Goal: Task Accomplishment & Management: Use online tool/utility

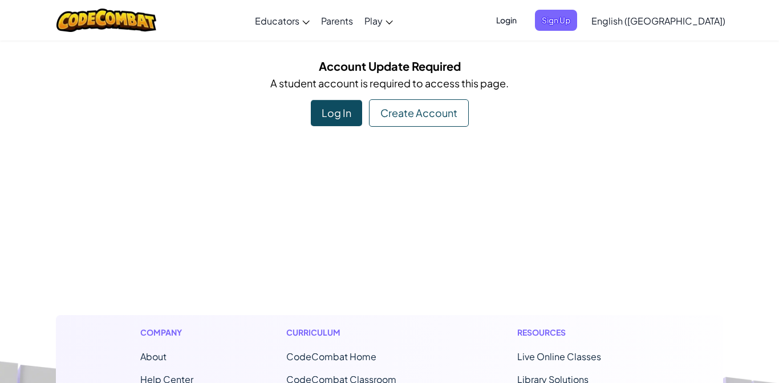
click at [772, 61] on div "Account Update Required A student account is required to access this page. Log …" at bounding box center [389, 92] width 779 height 70
click at [338, 120] on div "Log In" at bounding box center [336, 113] width 51 height 26
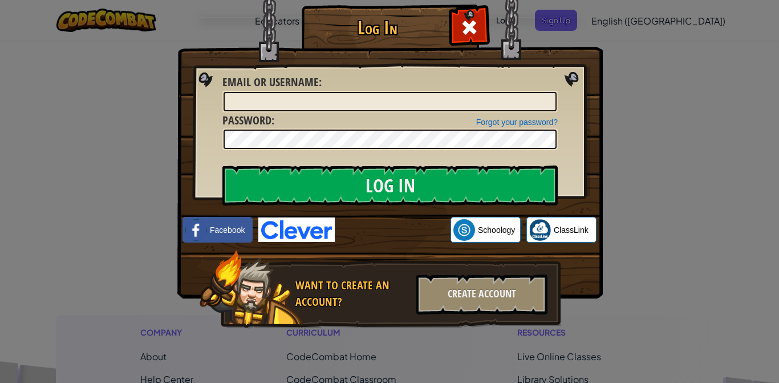
click at [562, 238] on link "ClassLink" at bounding box center [562, 230] width 70 height 26
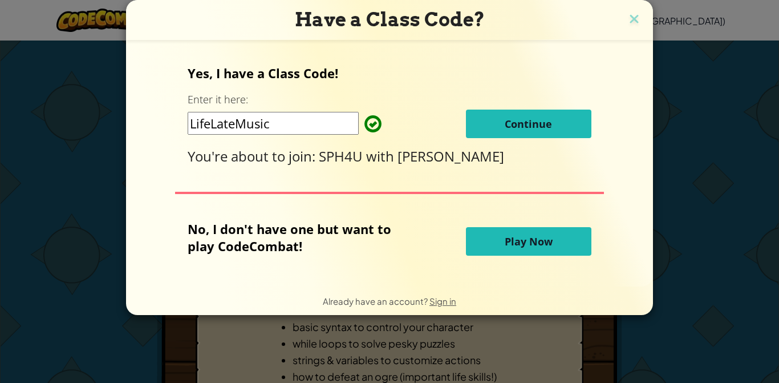
click at [304, 129] on input "LifeLateMusic" at bounding box center [273, 123] width 171 height 23
type input "LifeLateM"
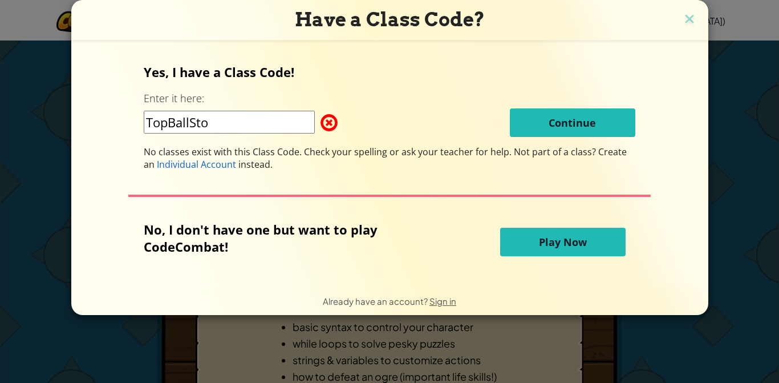
type input "TopBallStop"
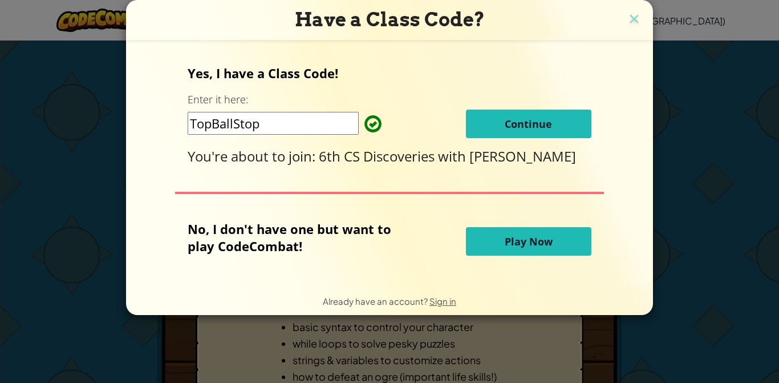
click button "Continue" at bounding box center [529, 124] width 126 height 29
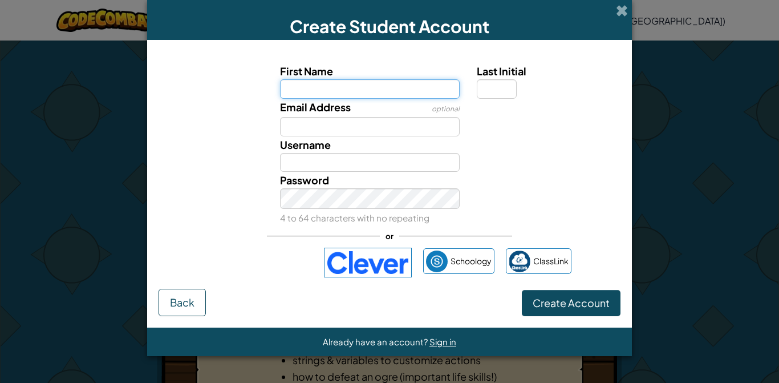
click at [411, 99] on input "First Name" at bounding box center [370, 88] width 180 height 19
click at [417, 88] on input "First Name" at bounding box center [370, 88] width 180 height 19
type input "[PERSON_NAME]"
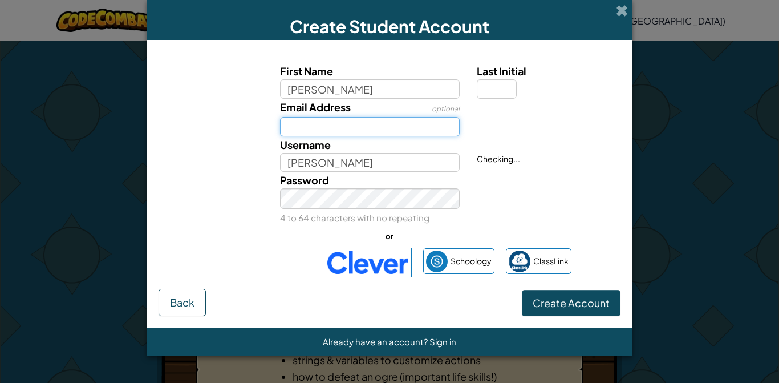
click at [382, 136] on input "Email Address" at bounding box center [370, 126] width 180 height 19
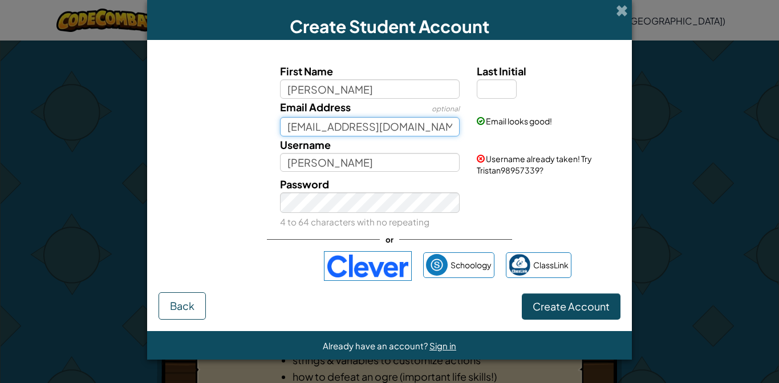
click at [432, 126] on input "[EMAIL_ADDRESS][DOMAIN_NAME]" at bounding box center [370, 126] width 180 height 19
type input "tristan"
type input "[EMAIL_ADDRESS][DOMAIN_NAME]"
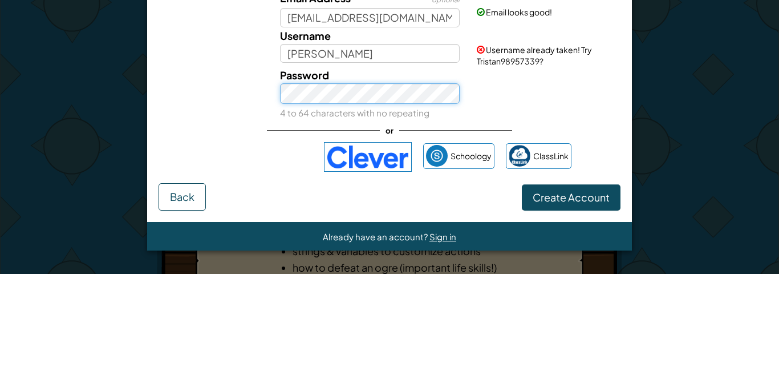
click at [522, 293] on button "Create Account" at bounding box center [571, 306] width 99 height 26
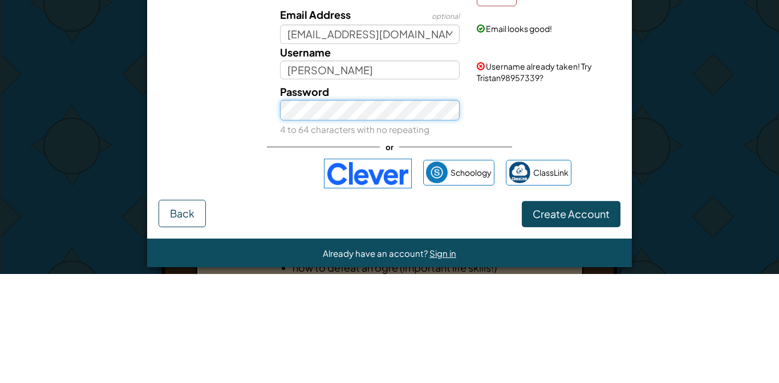
click at [522, 310] on button "Create Account" at bounding box center [571, 323] width 99 height 26
click at [662, 237] on div "Create Student Account First Name [PERSON_NAME] required Last Initial Email Add…" at bounding box center [389, 191] width 779 height 383
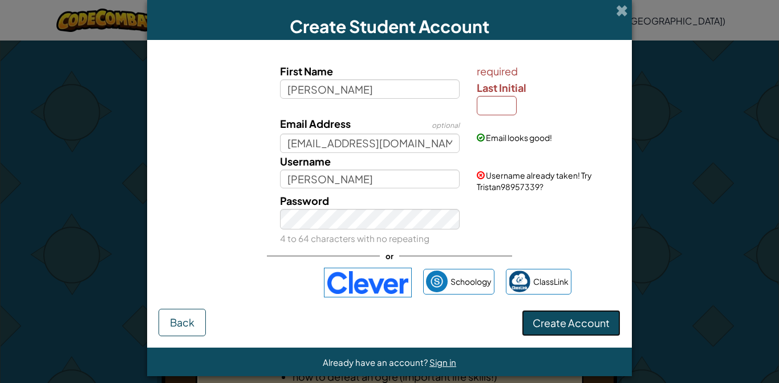
click at [585, 336] on button "Create Account" at bounding box center [571, 323] width 99 height 26
click at [503, 113] on input "Last Initial" at bounding box center [497, 105] width 40 height 19
type input "T"
click at [648, 139] on div "Create Student Account First Name [PERSON_NAME] required Last Initial T Email A…" at bounding box center [389, 191] width 779 height 383
type input "TristanT"
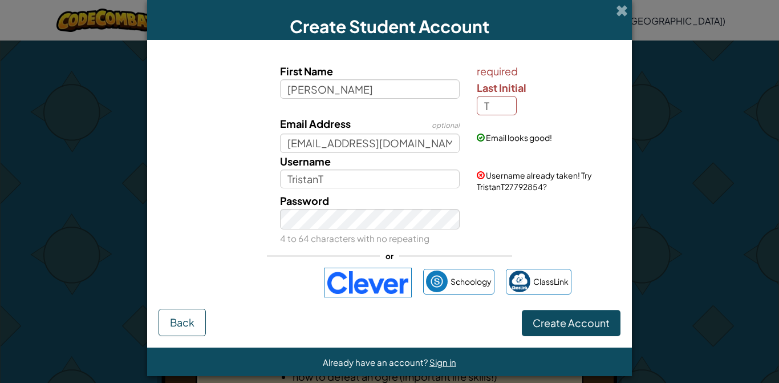
click at [512, 94] on span "Last Initial" at bounding box center [502, 87] width 50 height 13
click at [512, 96] on input "T" at bounding box center [497, 105] width 40 height 19
click at [505, 104] on input "T" at bounding box center [497, 105] width 40 height 19
type input "L"
click at [661, 151] on div "Create Student Account First Name [PERSON_NAME] required Last Initial L Email A…" at bounding box center [389, 191] width 779 height 383
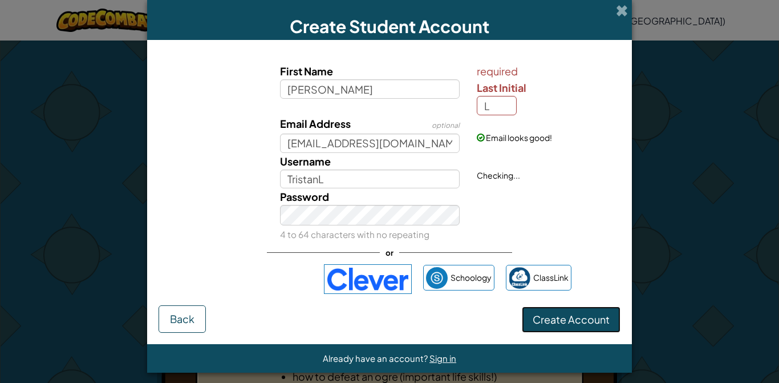
click at [574, 333] on button "Create Account" at bounding box center [571, 319] width 99 height 26
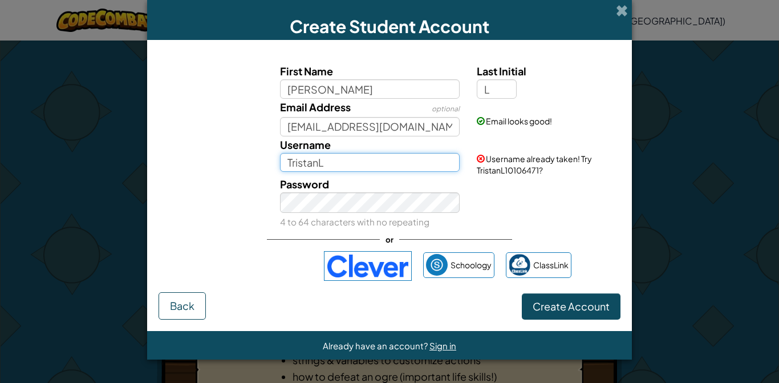
click at [422, 172] on input "TristanL" at bounding box center [370, 162] width 180 height 19
click at [573, 160] on span "Username already taken! Try TristanL10106471?" at bounding box center [534, 164] width 115 height 22
click at [524, 183] on div "Password 4 to 64 characters with no repeating" at bounding box center [390, 203] width 474 height 54
click at [549, 163] on span "Username already taken! Try TristanL10106471?" at bounding box center [534, 164] width 115 height 22
click at [394, 172] on input "TristanL" at bounding box center [370, 162] width 180 height 19
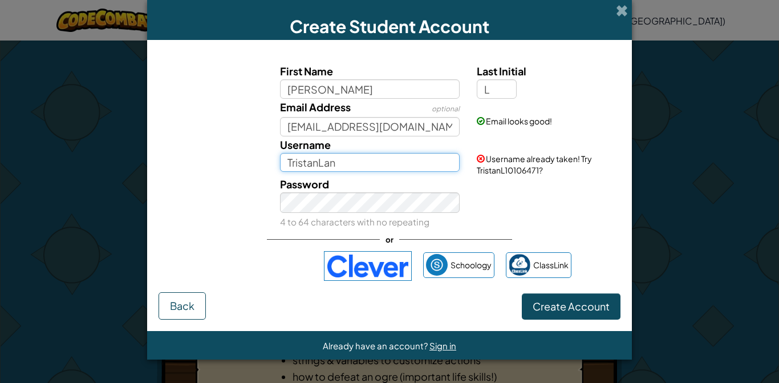
type input "TristanLan"
click at [659, 128] on div "Create Student Account First Name [PERSON_NAME] Last Initial L Email Address op…" at bounding box center [389, 191] width 779 height 383
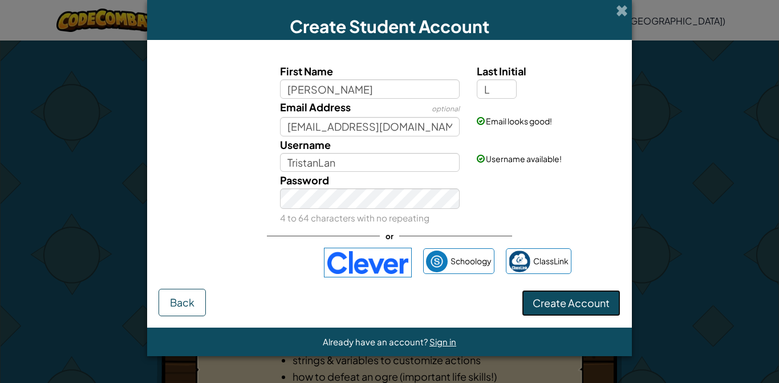
click at [568, 316] on button "Create Account" at bounding box center [571, 303] width 99 height 26
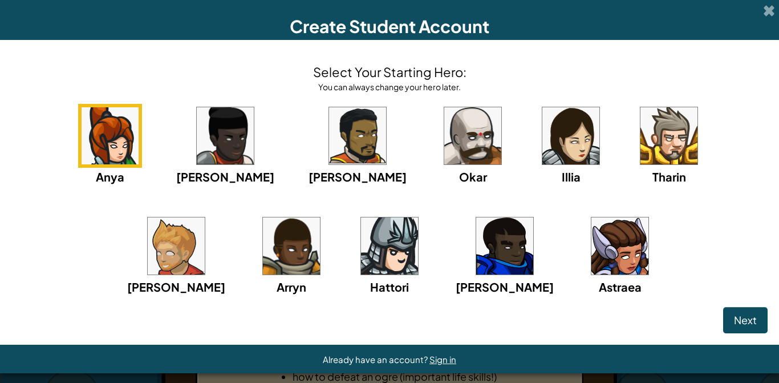
click at [645, 265] on div "Anya [PERSON_NAME] [PERSON_NAME] [PERSON_NAME] Arryn [PERSON_NAME]" at bounding box center [389, 214] width 757 height 220
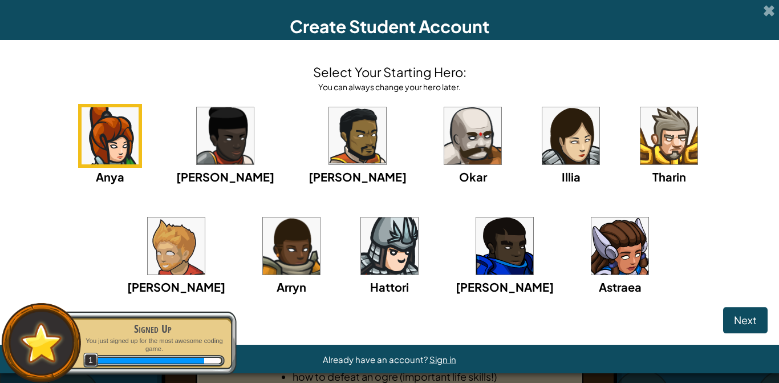
click at [476, 265] on img at bounding box center [504, 245] width 57 height 57
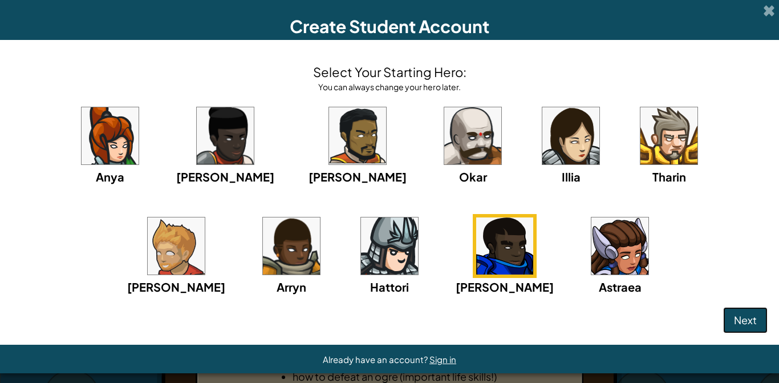
click at [739, 315] on button "Next" at bounding box center [745, 320] width 45 height 26
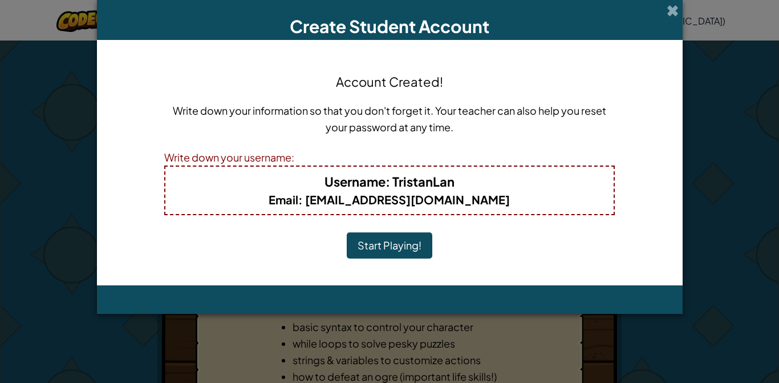
click at [750, 376] on div "Create Student Account Account Created! Write down your information so that you…" at bounding box center [389, 191] width 779 height 383
click at [672, 12] on span at bounding box center [673, 11] width 12 height 12
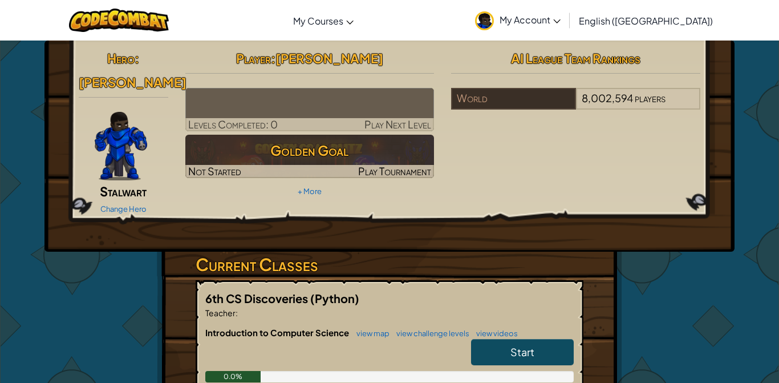
click at [561, 19] on span "My Account" at bounding box center [530, 20] width 61 height 12
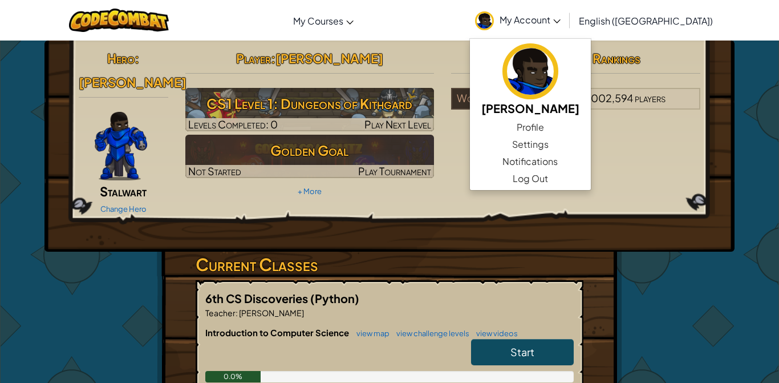
click at [721, 104] on div "Hero : [PERSON_NAME] Change Hero Player : [PERSON_NAME] L CS1 Level 1: Dungeons…" at bounding box center [390, 146] width 690 height 211
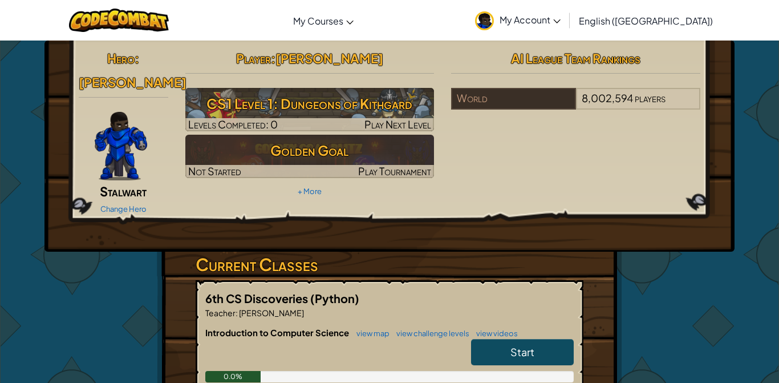
click at [719, 95] on div "Hero : [PERSON_NAME] Change Hero Player : [PERSON_NAME] L CS1 Level 1: Dungeons…" at bounding box center [390, 146] width 690 height 211
click at [698, 104] on div "8,002,594 players" at bounding box center [638, 99] width 124 height 22
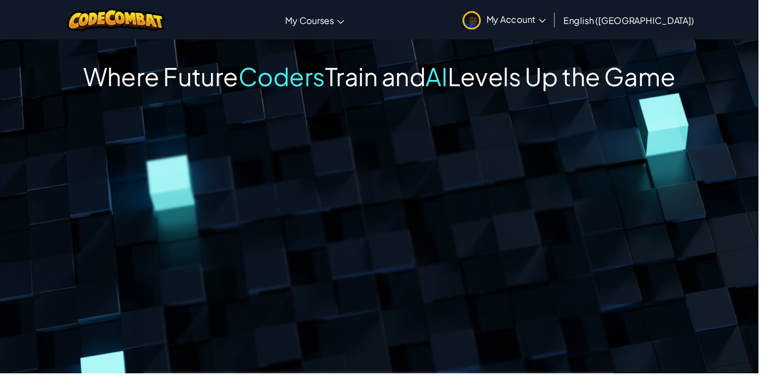
click at [359, 34] on link "My Courses" at bounding box center [324, 20] width 72 height 31
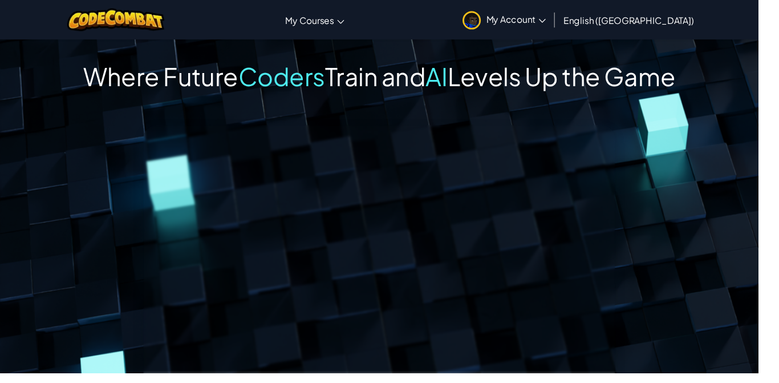
click at [561, 23] on span "My Account" at bounding box center [530, 20] width 61 height 12
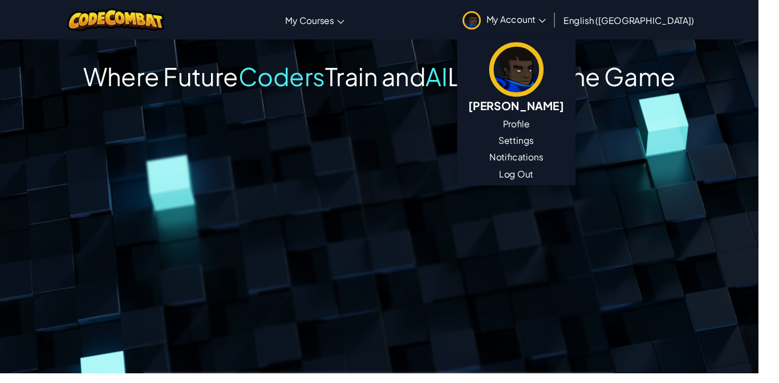
click at [359, 27] on link "My Courses" at bounding box center [324, 20] width 72 height 31
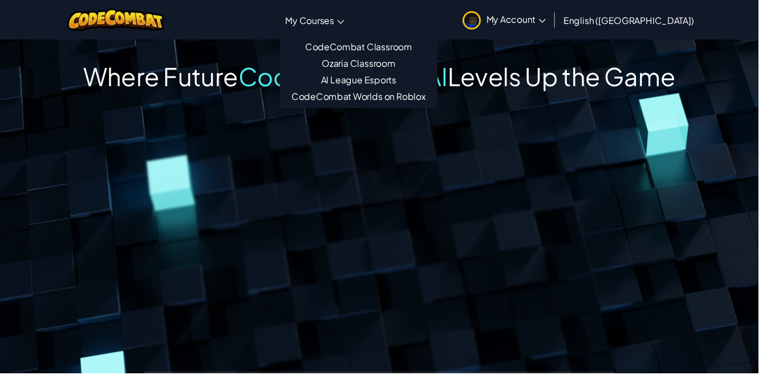
click at [205, 94] on div "Where Future Coders Train and AI Levels Up the Game" at bounding box center [390, 78] width 608 height 31
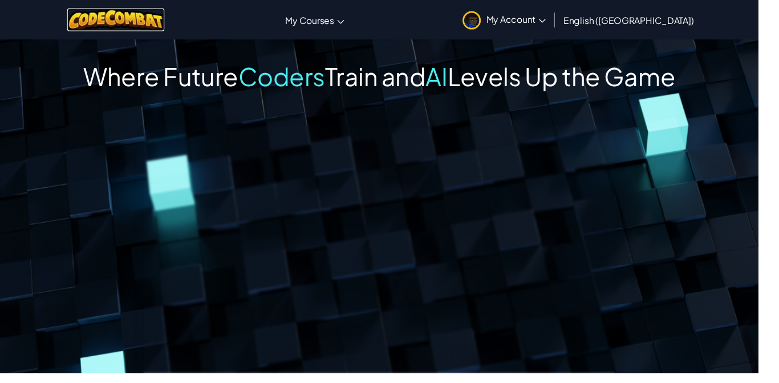
click at [140, 18] on img at bounding box center [119, 20] width 100 height 23
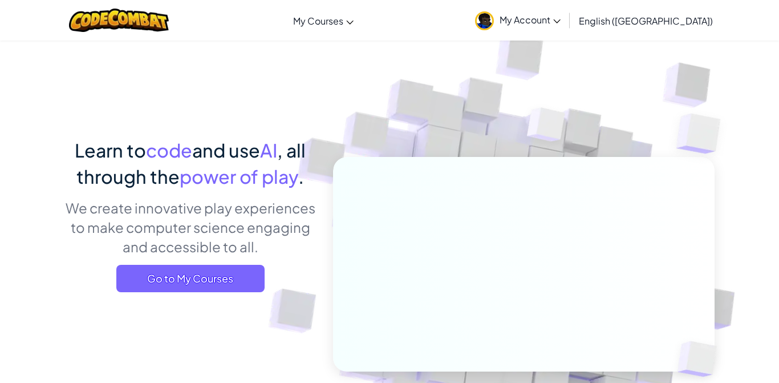
click at [359, 32] on link "My Courses" at bounding box center [324, 20] width 72 height 31
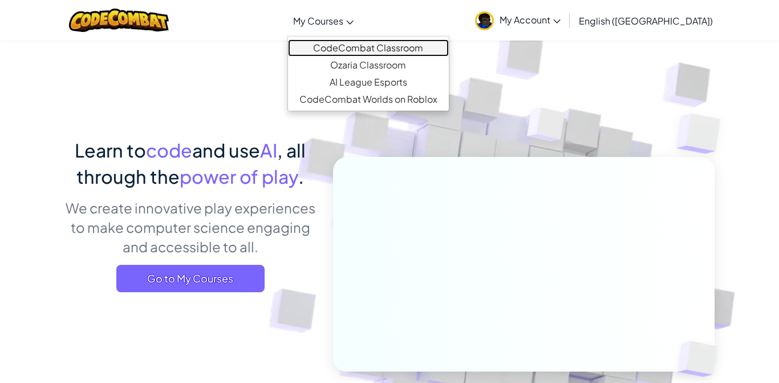
click at [408, 50] on link "CodeCombat Classroom" at bounding box center [368, 47] width 161 height 17
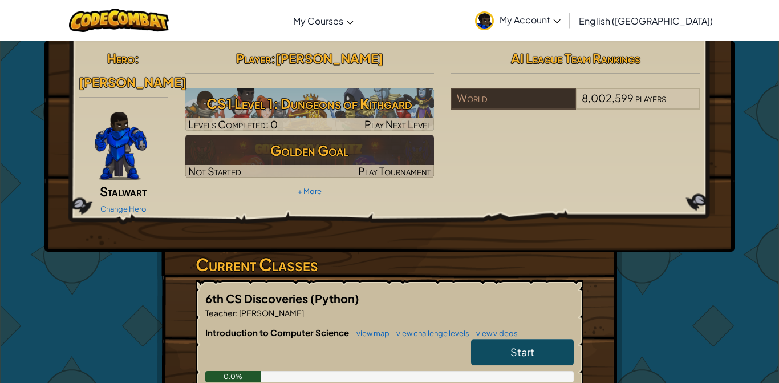
click at [536, 342] on link "Start" at bounding box center [522, 352] width 103 height 26
click at [543, 339] on link "Start" at bounding box center [522, 352] width 103 height 26
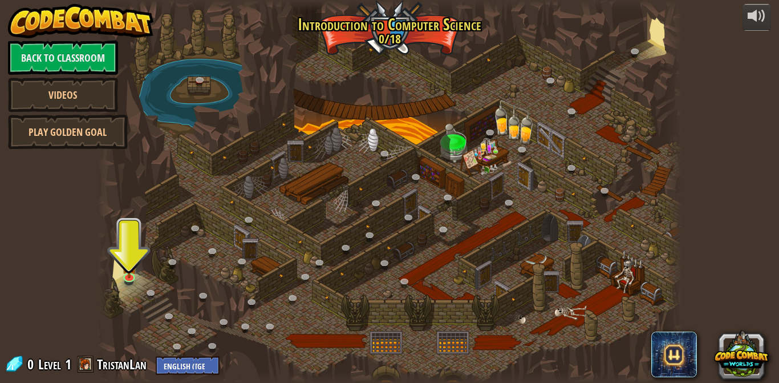
click at [751, 172] on div "powered by Back to Classroom Videos Play Golden Goal 25. Kithgard Gates (Locked…" at bounding box center [389, 191] width 779 height 383
click at [123, 276] on img at bounding box center [129, 266] width 14 height 25
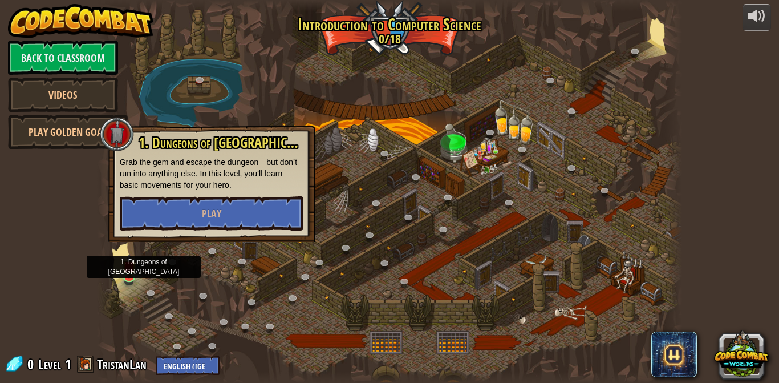
click at [755, 188] on div "powered by Back to Classroom Videos Play Golden Goal 25. Kithgard Gates (Locked…" at bounding box center [389, 191] width 779 height 383
click at [749, 185] on div "powered by Back to Classroom Videos Play Golden Goal 25. Kithgard Gates (Locked…" at bounding box center [389, 191] width 779 height 383
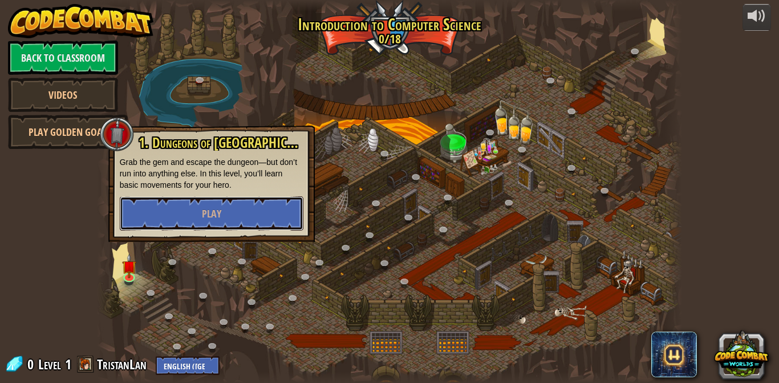
click at [246, 215] on button "Play" at bounding box center [212, 213] width 184 height 34
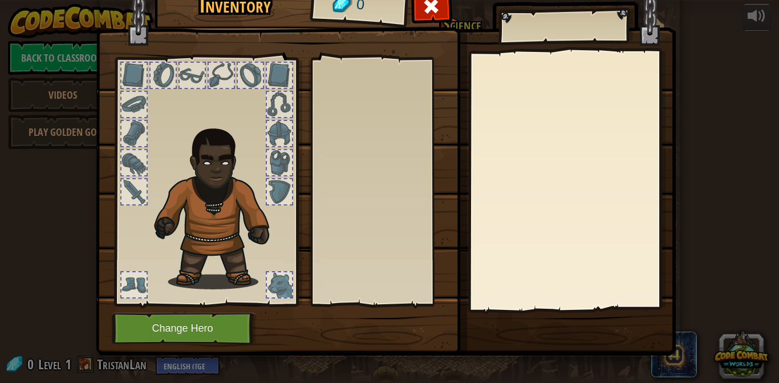
scroll to position [5, 0]
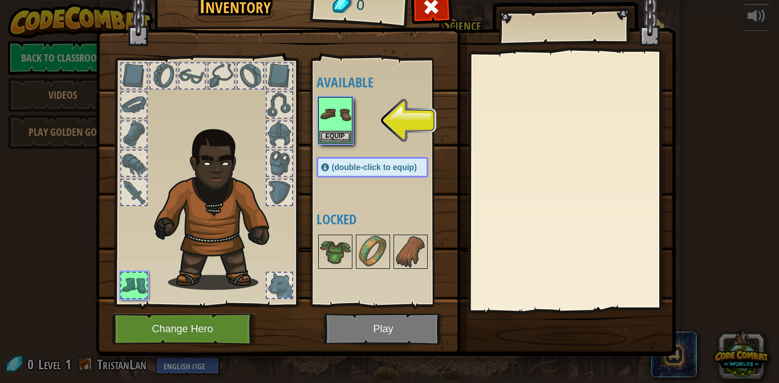
click at [444, 13] on div at bounding box center [432, 10] width 36 height 36
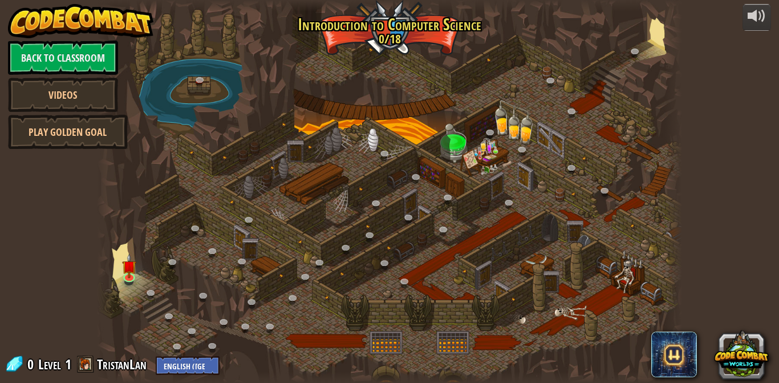
click at [549, 237] on div at bounding box center [390, 191] width 586 height 383
click at [103, 265] on div at bounding box center [106, 191] width 18 height 383
click at [122, 285] on div at bounding box center [390, 191] width 586 height 383
click at [123, 278] on img at bounding box center [129, 266] width 14 height 25
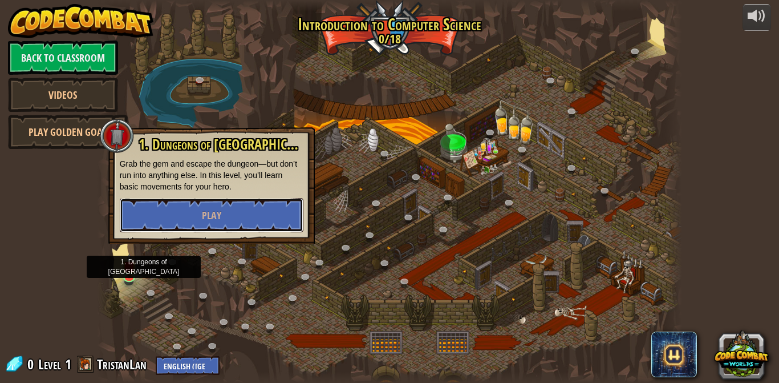
click at [277, 227] on button "Play" at bounding box center [212, 215] width 184 height 34
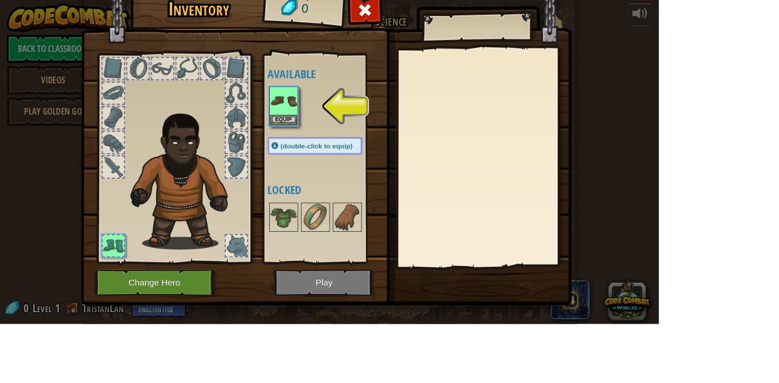
click at [290, 154] on img at bounding box center [219, 211] width 141 height 167
click at [293, 152] on div at bounding box center [279, 139] width 27 height 27
click at [292, 145] on div at bounding box center [279, 139] width 25 height 25
click at [454, 336] on img at bounding box center [386, 154] width 580 height 414
click at [335, 219] on h4 "Locked" at bounding box center [384, 224] width 135 height 15
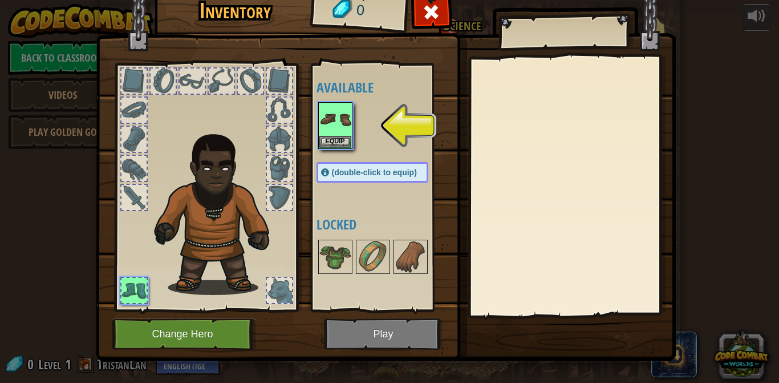
click at [283, 292] on div at bounding box center [279, 290] width 25 height 25
click at [342, 129] on img at bounding box center [335, 119] width 32 height 32
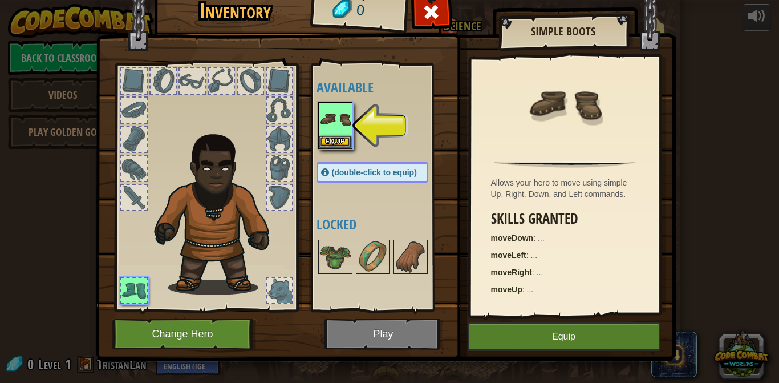
click at [335, 258] on img at bounding box center [335, 257] width 32 height 32
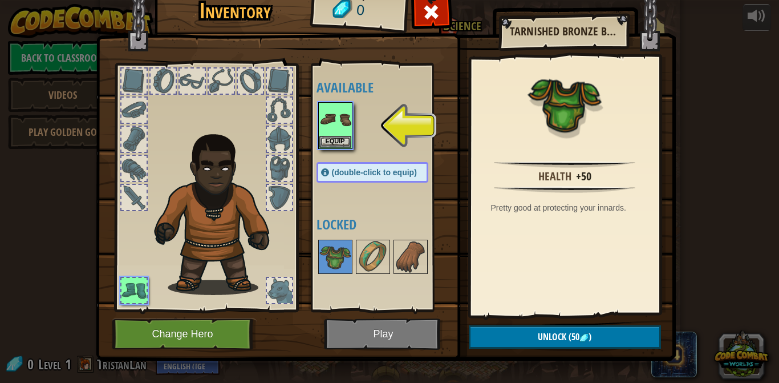
click at [370, 255] on img at bounding box center [373, 257] width 32 height 32
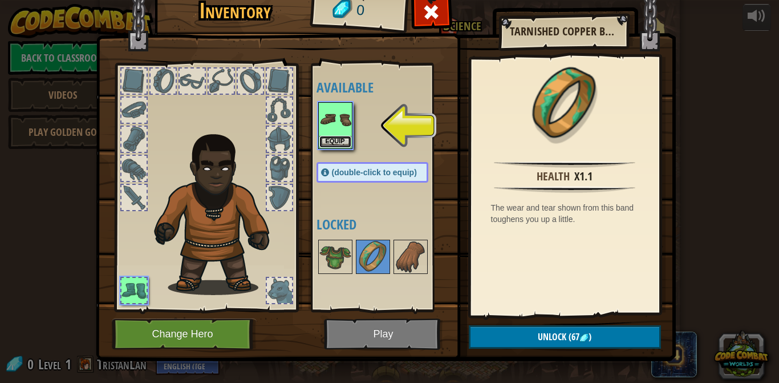
click at [345, 139] on button "Equip" at bounding box center [335, 142] width 32 height 12
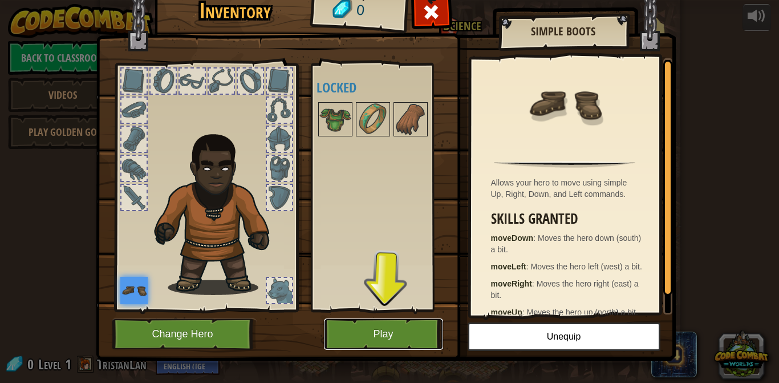
click at [385, 338] on button "Play" at bounding box center [383, 333] width 119 height 31
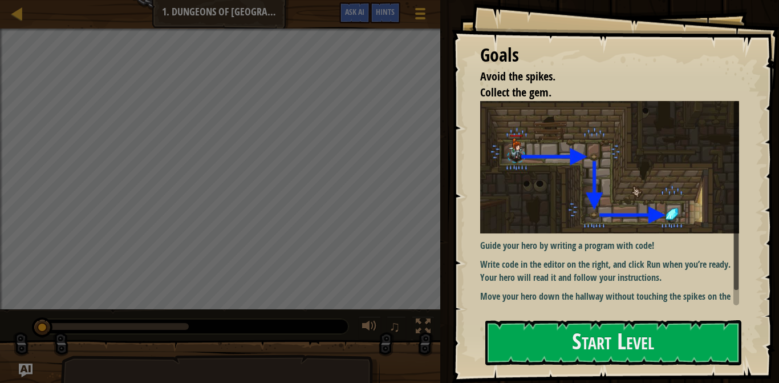
click at [592, 245] on p "Guide your hero by writing a program with code!" at bounding box center [609, 245] width 259 height 13
click at [579, 304] on p "Move your hero down the hallway without touching the spikes on the walls." at bounding box center [609, 303] width 259 height 26
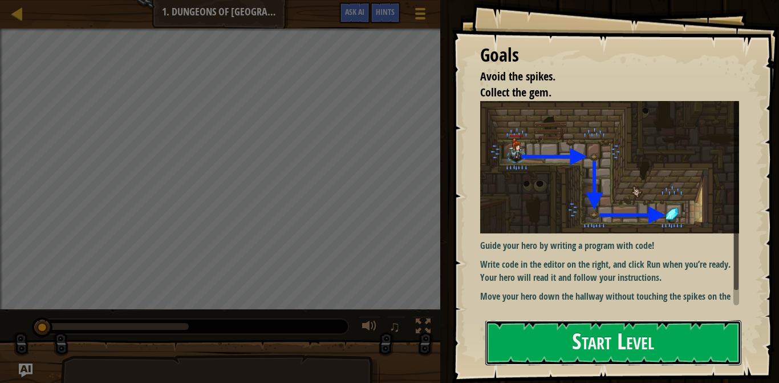
click at [556, 352] on button "Start Level" at bounding box center [614, 342] width 256 height 45
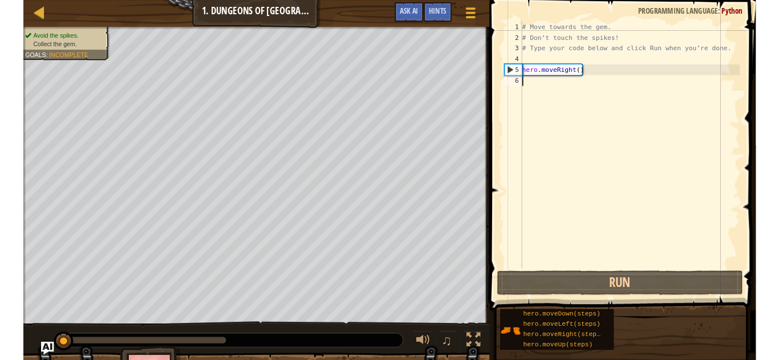
scroll to position [5, 0]
